Goal: Navigation & Orientation: Find specific page/section

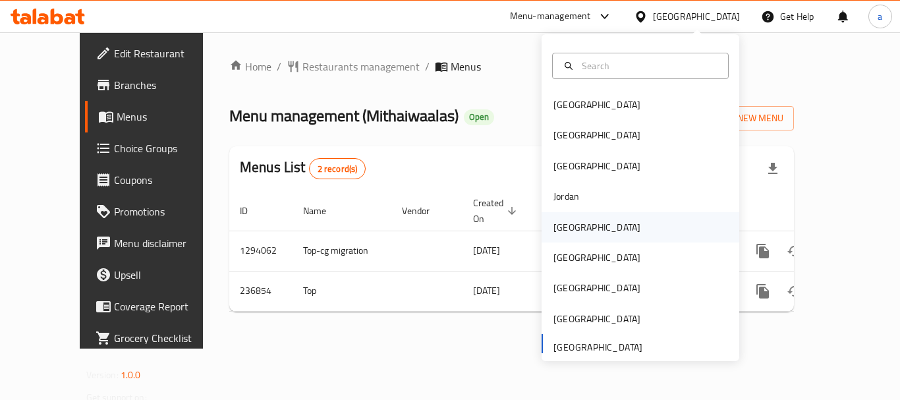
click at [572, 215] on div "[GEOGRAPHIC_DATA]" at bounding box center [597, 227] width 108 height 30
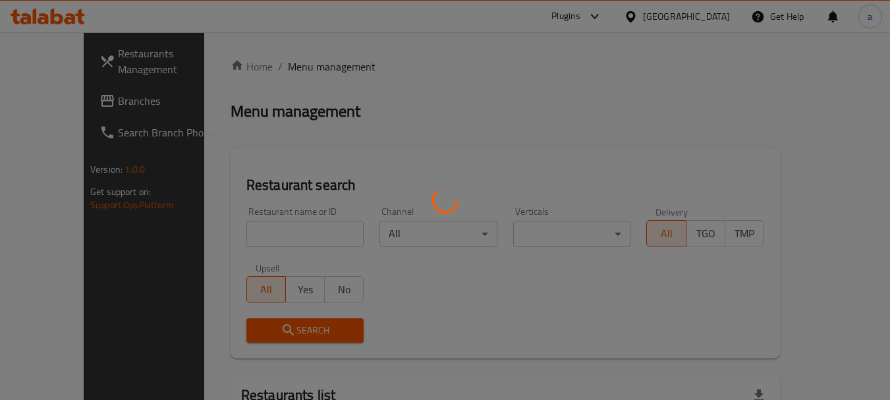
click at [73, 100] on div at bounding box center [445, 200] width 890 height 400
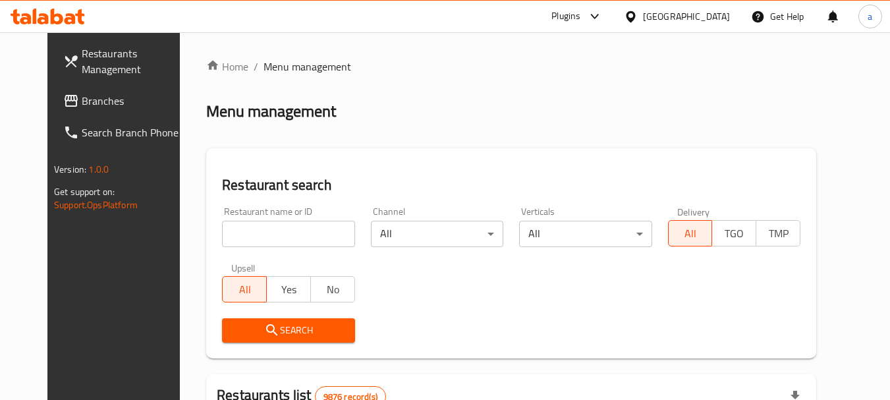
click at [82, 100] on span "Branches" at bounding box center [134, 101] width 104 height 16
